Goal: Information Seeking & Learning: Learn about a topic

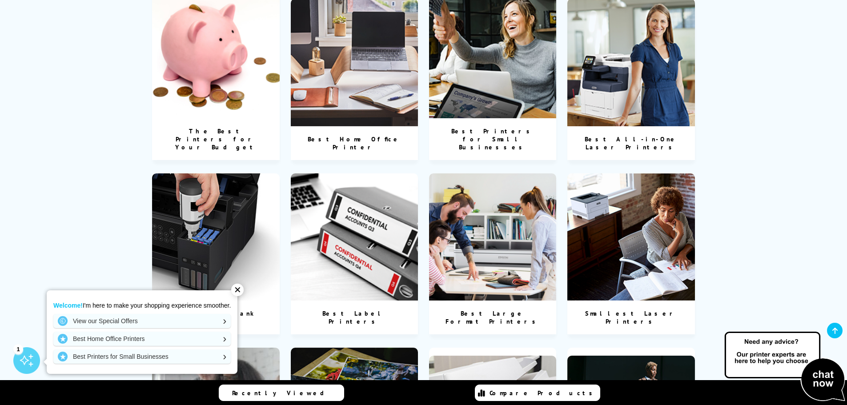
scroll to position [489, 0]
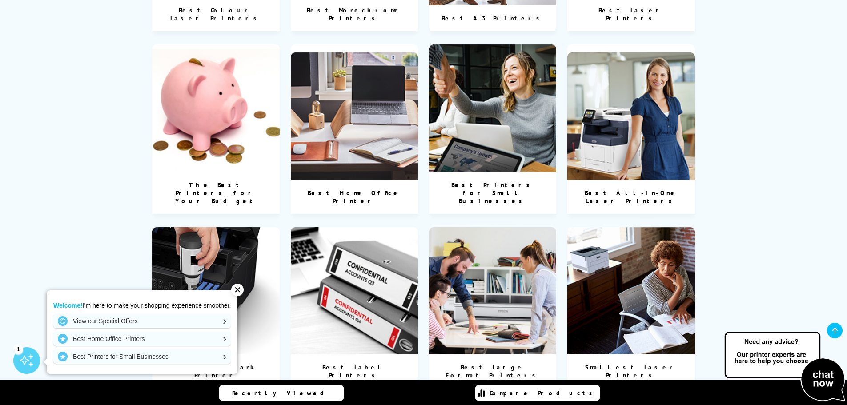
click at [380, 125] on img at bounding box center [355, 116] width 128 height 128
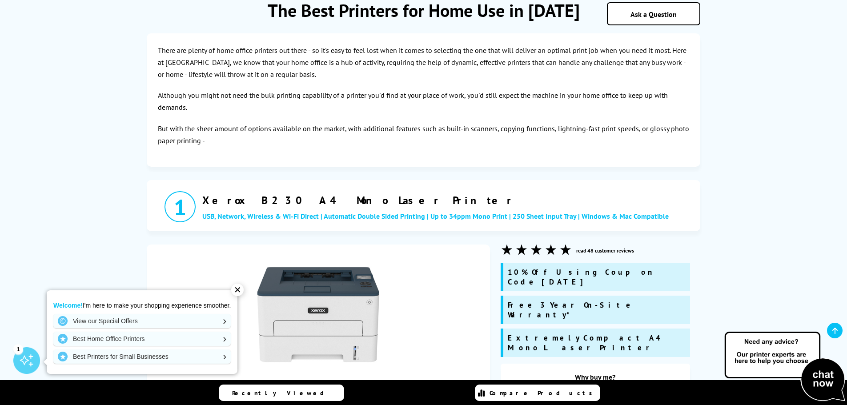
scroll to position [89, 0]
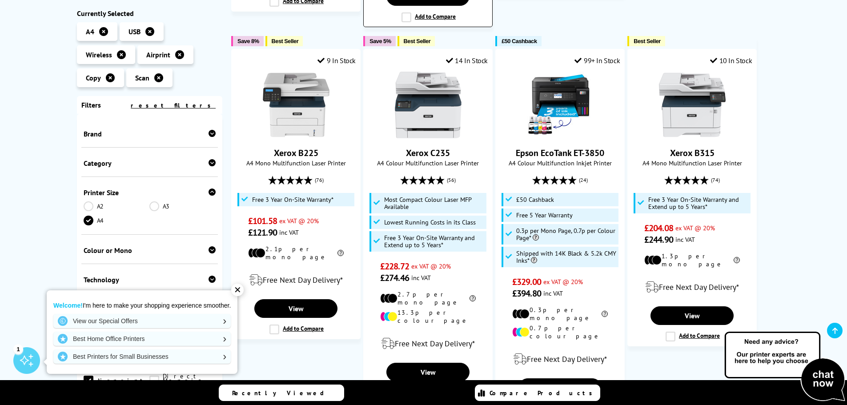
scroll to position [533, 0]
click at [242, 295] on div "✕" at bounding box center [237, 290] width 12 height 12
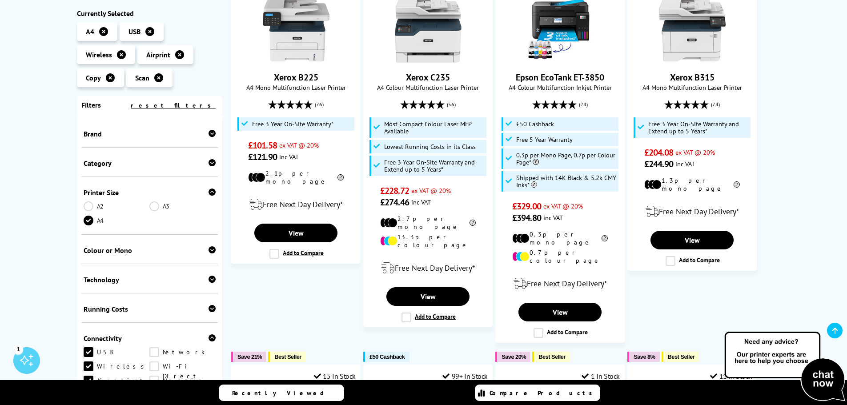
scroll to position [622, 0]
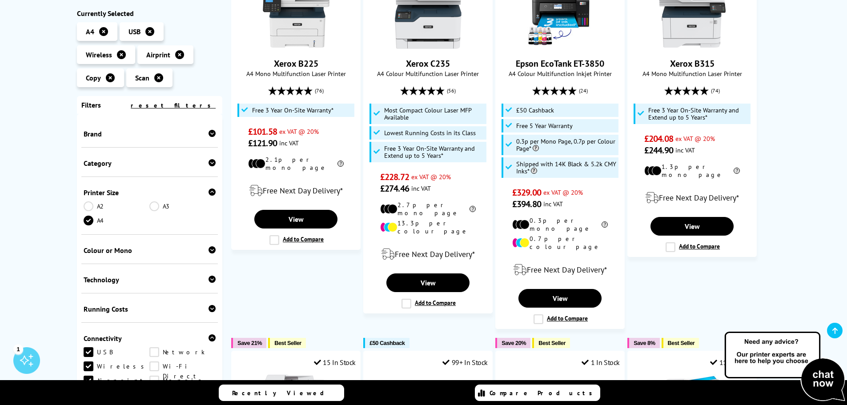
click at [208, 249] on icon at bounding box center [211, 249] width 7 height 7
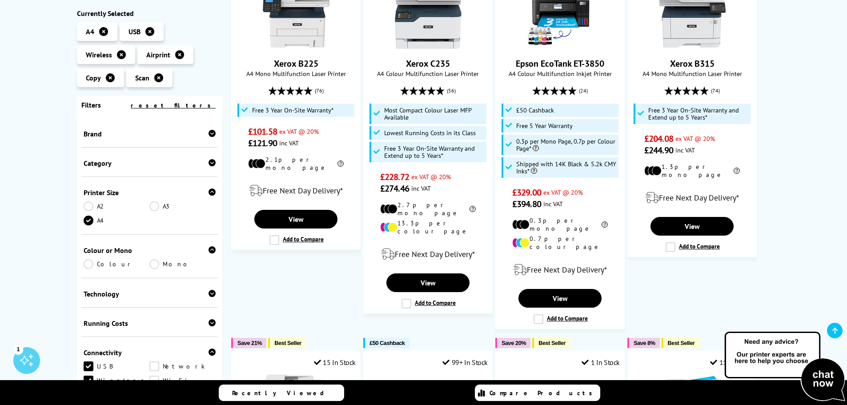
click at [88, 265] on link "Colour" at bounding box center [117, 264] width 66 height 10
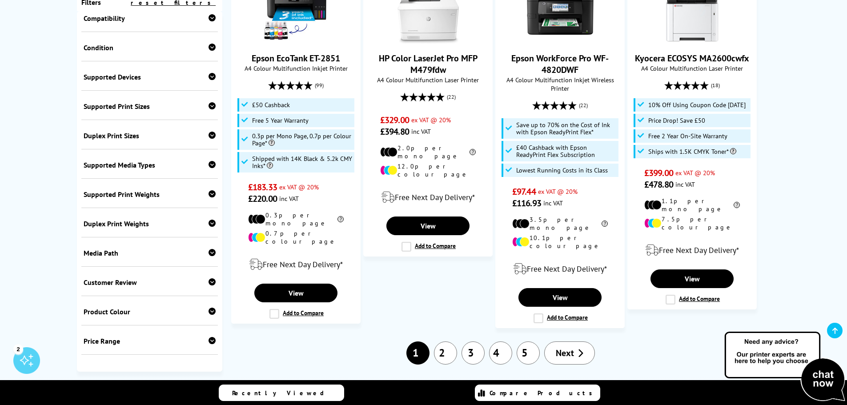
scroll to position [1022, 0]
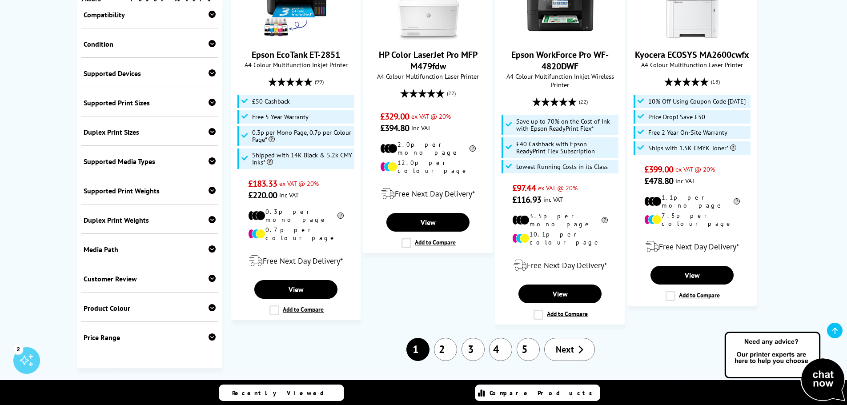
click at [451, 338] on link "2" at bounding box center [445, 349] width 23 height 23
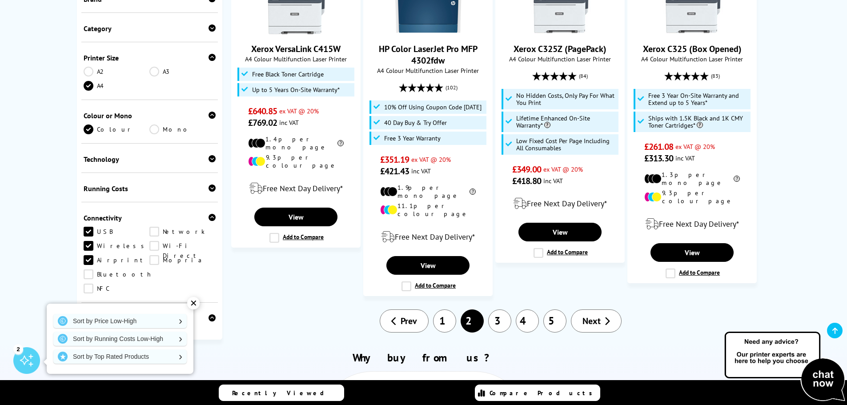
scroll to position [978, 0]
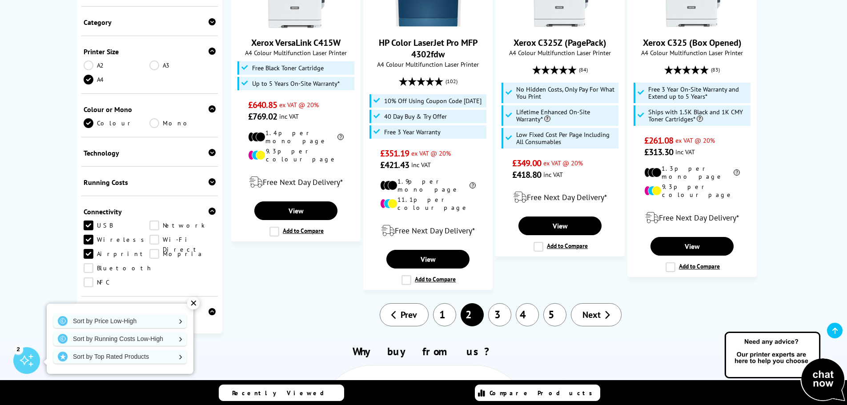
click at [500, 303] on link "3" at bounding box center [499, 314] width 23 height 23
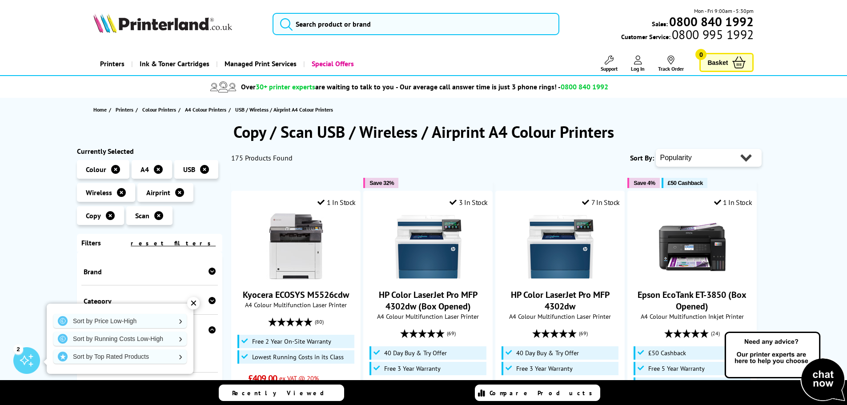
click at [753, 157] on select "Popularity Rating Price - Low to High Price - High to Low Running Costs - Low t…" at bounding box center [709, 158] width 106 height 18
select select "Price Ascending"
click at [656, 149] on select "Popularity Rating Price - Low to High Price - High to Low Running Costs - Low t…" at bounding box center [709, 158] width 106 height 18
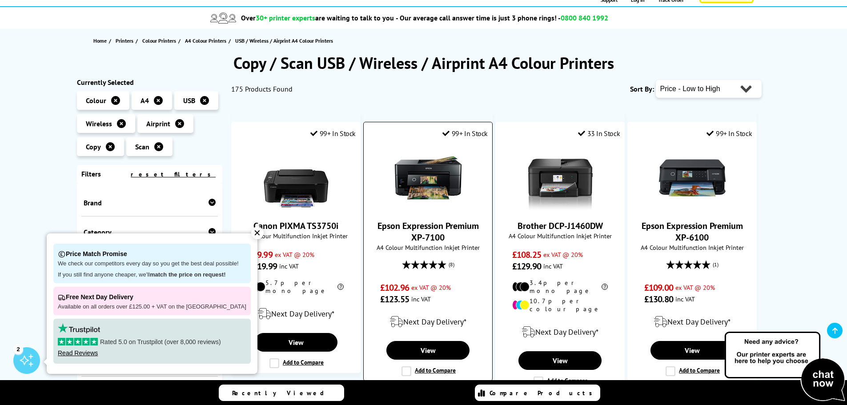
scroll to position [89, 0]
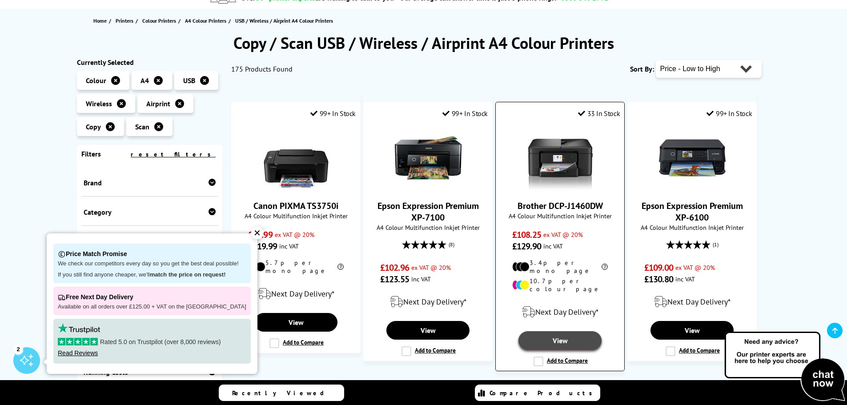
click at [575, 331] on link "View" at bounding box center [559, 340] width 83 height 19
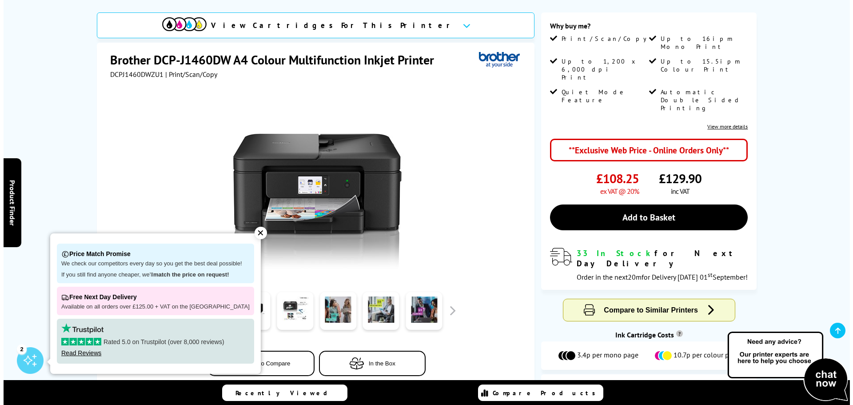
scroll to position [133, 0]
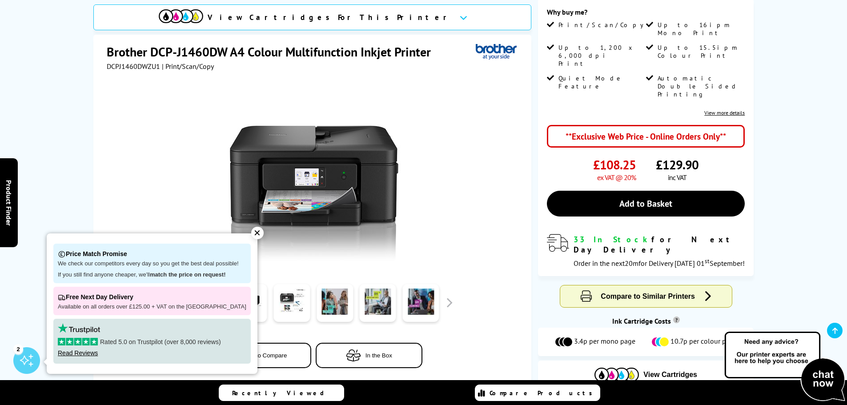
click at [252, 238] on div "✕" at bounding box center [257, 233] width 12 height 12
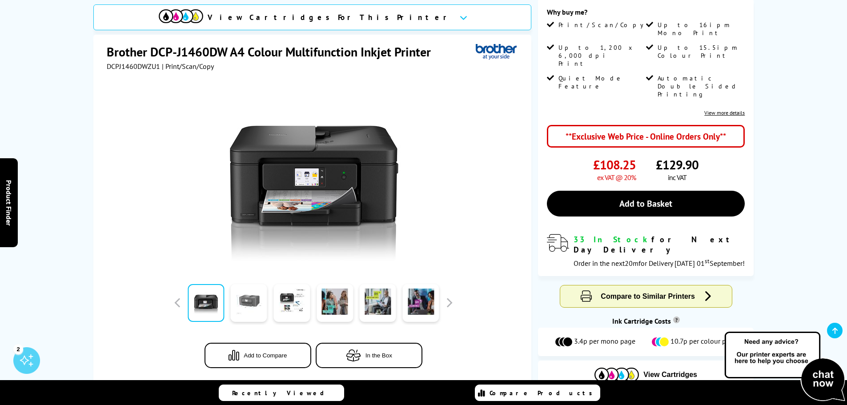
click at [258, 298] on link at bounding box center [249, 303] width 36 height 38
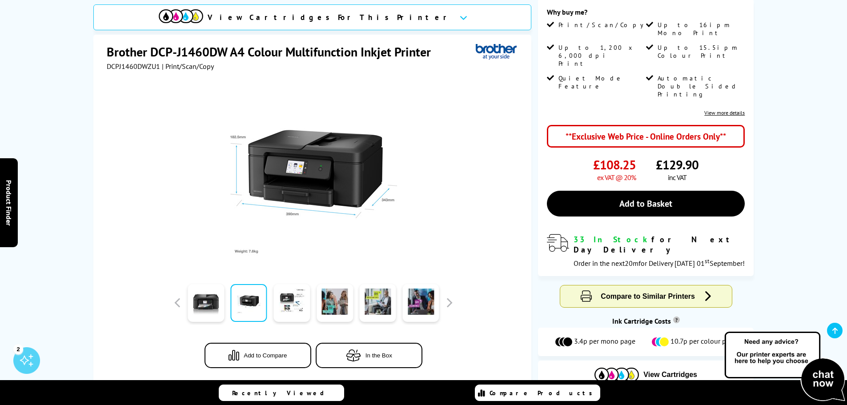
click at [321, 172] on img at bounding box center [313, 175] width 174 height 174
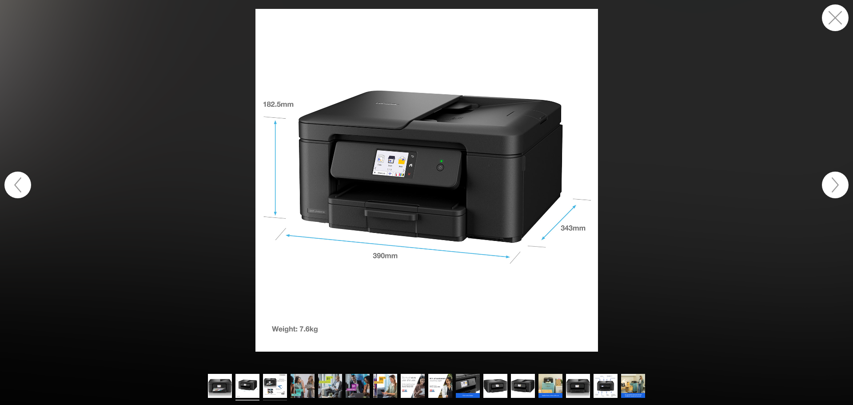
click at [286, 390] on img at bounding box center [275, 387] width 24 height 27
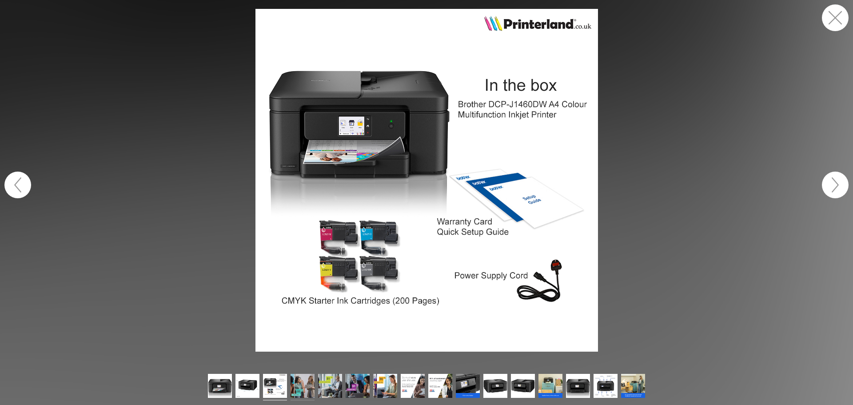
click at [302, 380] on img at bounding box center [303, 387] width 24 height 27
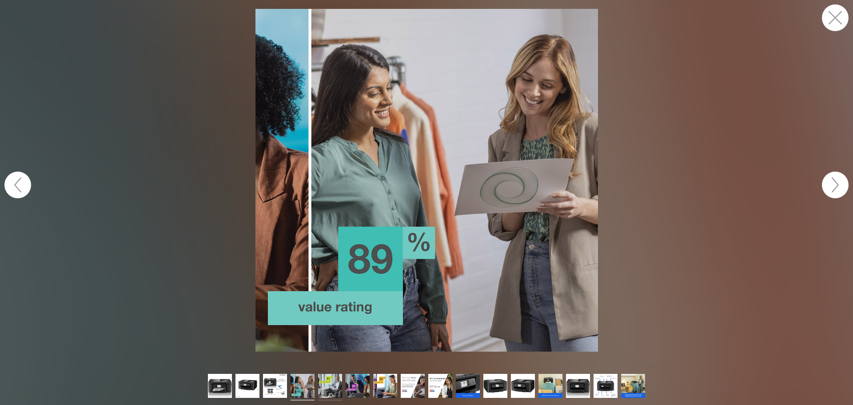
click at [325, 379] on img at bounding box center [330, 387] width 24 height 27
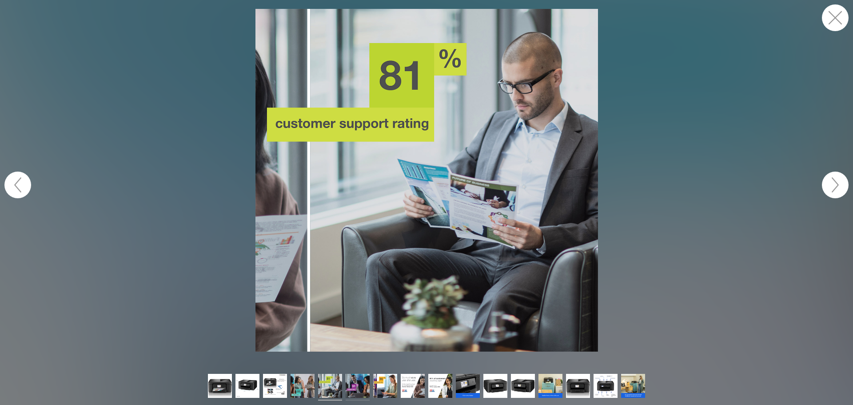
click at [348, 384] on img at bounding box center [358, 387] width 24 height 27
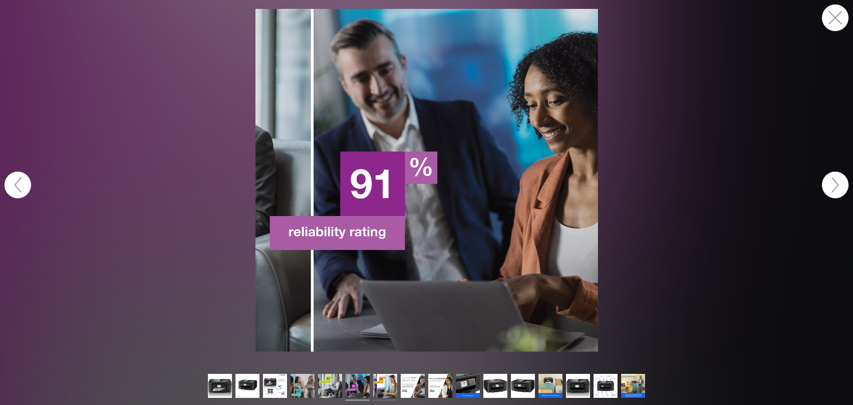
click at [376, 380] on img at bounding box center [385, 387] width 24 height 27
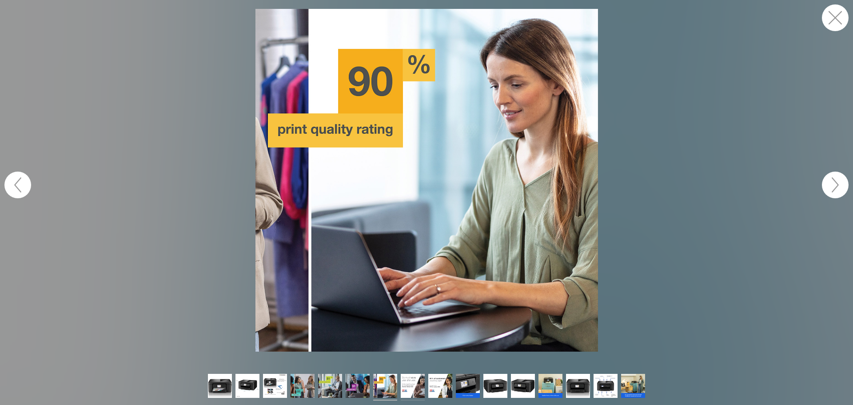
click at [405, 377] on img at bounding box center [413, 387] width 24 height 27
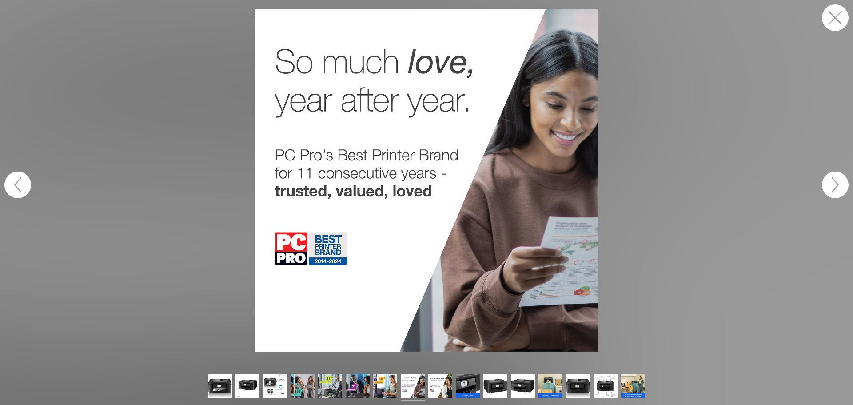
click at [427, 378] on ul at bounding box center [426, 387] width 441 height 27
click at [449, 382] on img at bounding box center [440, 387] width 24 height 27
click at [460, 382] on img at bounding box center [468, 387] width 24 height 27
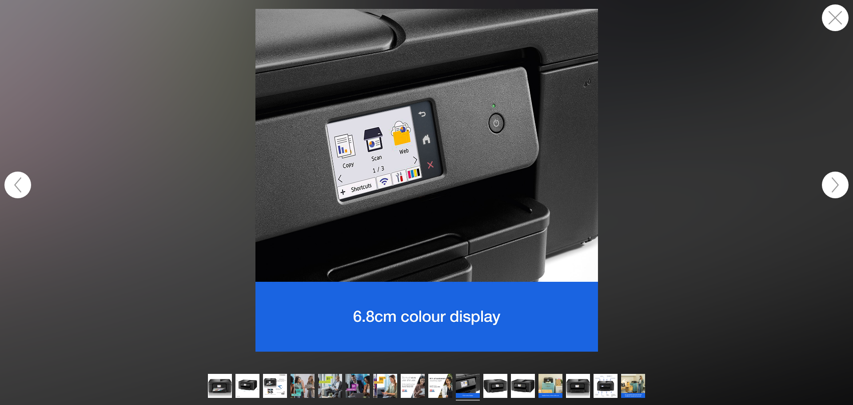
click at [841, 185] on button "button" at bounding box center [835, 185] width 27 height 27
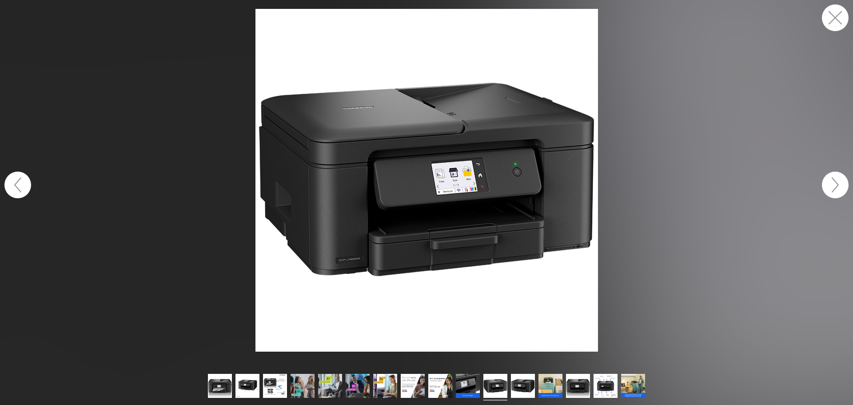
click at [841, 185] on button "button" at bounding box center [835, 185] width 27 height 27
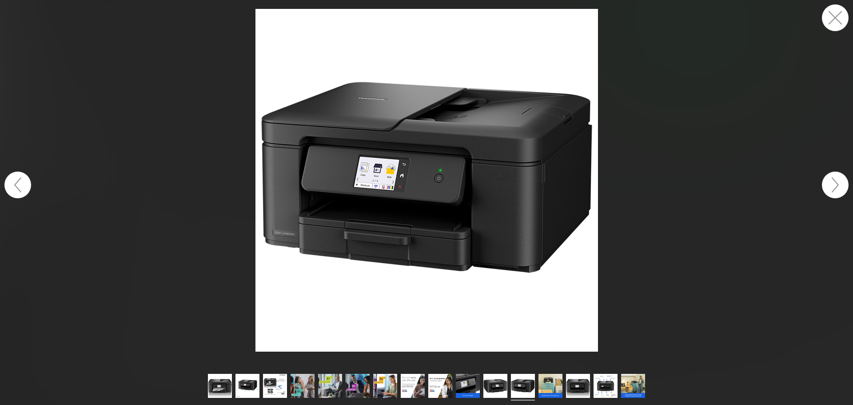
click at [841, 185] on button "button" at bounding box center [835, 185] width 27 height 27
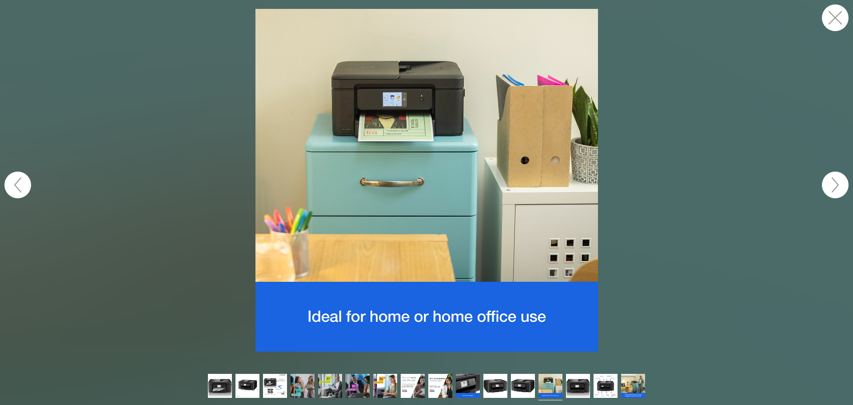
click at [841, 185] on button "button" at bounding box center [835, 185] width 27 height 27
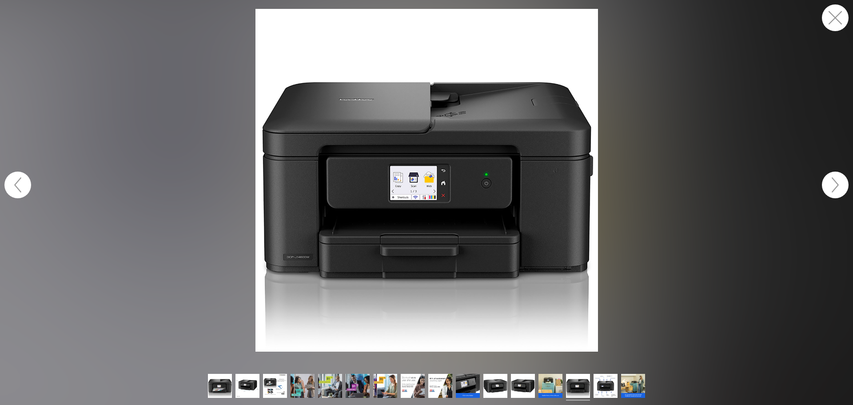
click at [841, 185] on button "button" at bounding box center [835, 185] width 27 height 27
